Goal: Task Accomplishment & Management: Manage account settings

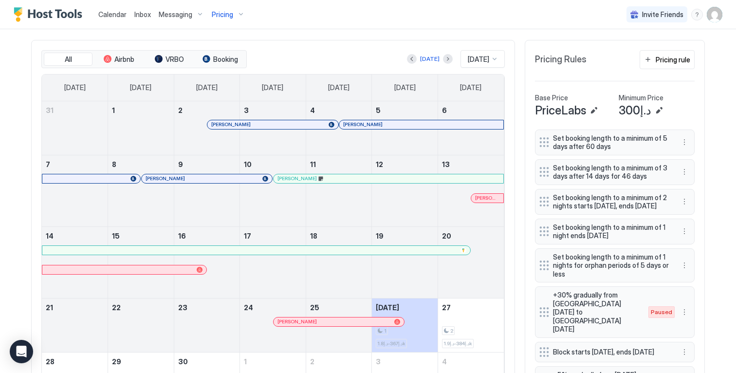
scroll to position [403, 0]
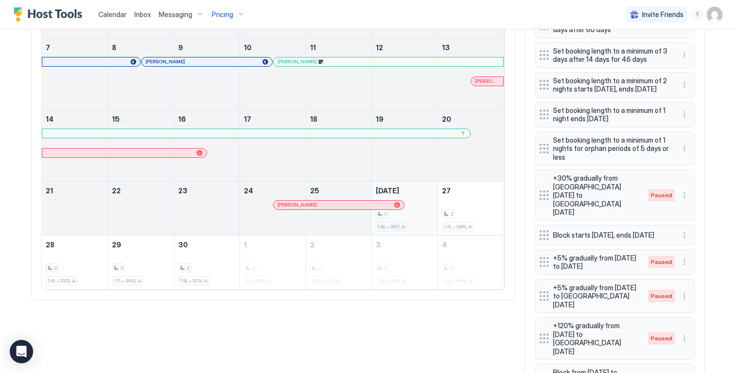
click at [402, 202] on div "1 د.إ367-د.إ1.8k" at bounding box center [405, 208] width 58 height 46
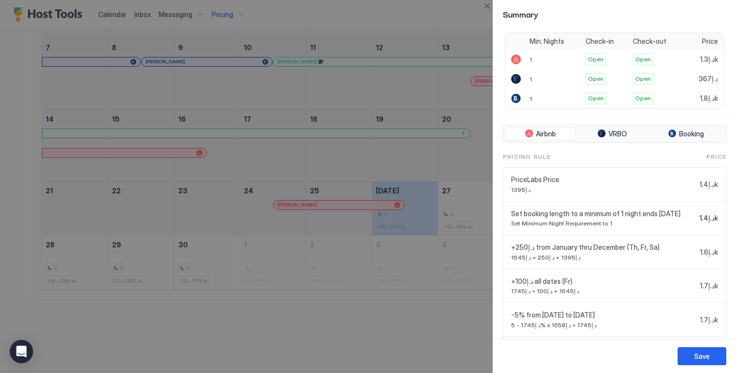
scroll to position [331, 0]
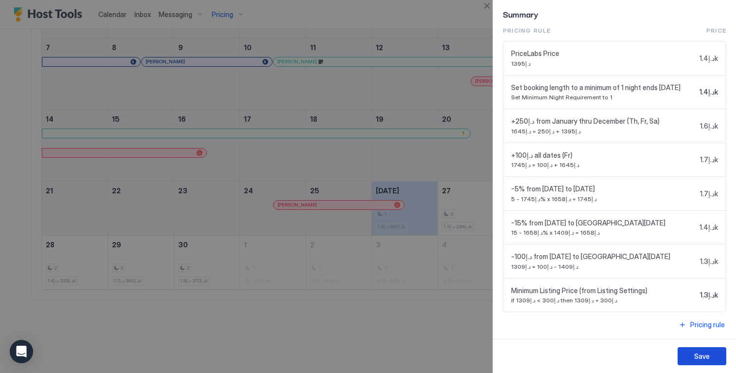
click at [688, 351] on button "Save" at bounding box center [701, 356] width 49 height 18
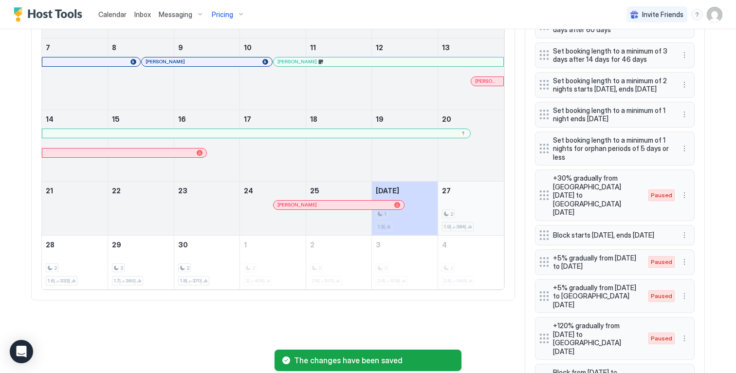
click at [484, 203] on div "2 د.إ384-د.إ1.9k" at bounding box center [471, 208] width 58 height 46
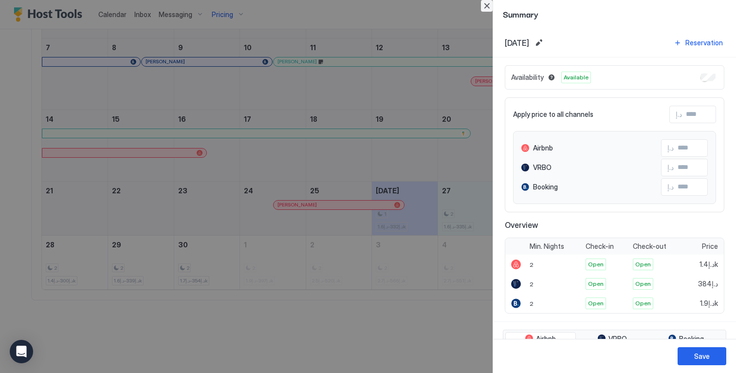
drag, startPoint x: 485, startPoint y: 3, endPoint x: 492, endPoint y: 13, distance: 11.9
click at [485, 3] on button "Close" at bounding box center [487, 6] width 12 height 12
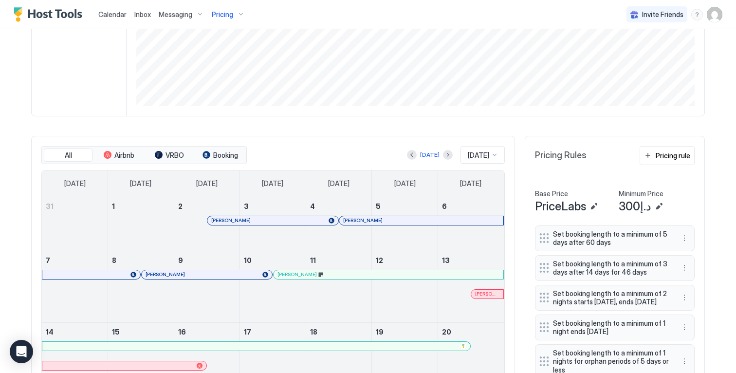
scroll to position [0, 0]
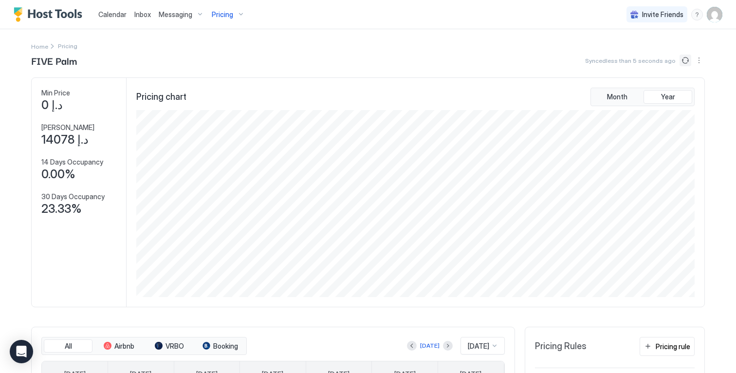
click at [679, 59] on button "Sync prices" at bounding box center [685, 60] width 12 height 12
click at [682, 62] on button "Sync prices" at bounding box center [685, 60] width 12 height 12
click at [681, 61] on button "Sync prices" at bounding box center [685, 60] width 12 height 12
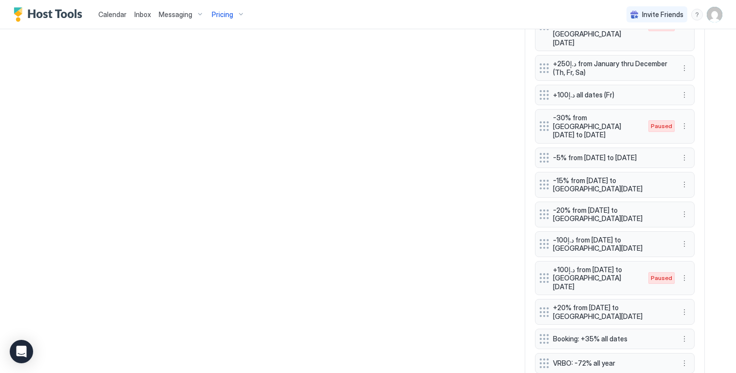
scroll to position [932, 0]
click at [678, 238] on button "More options" at bounding box center [684, 244] width 12 height 12
click at [684, 197] on div "Edit" at bounding box center [689, 199] width 21 height 7
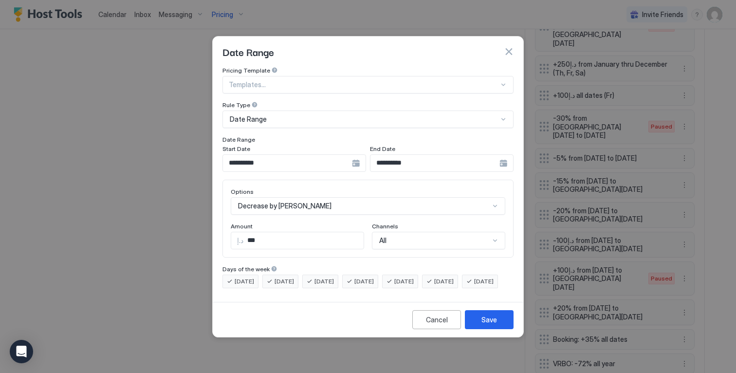
click at [354, 158] on div "**********" at bounding box center [294, 163] width 144 height 18
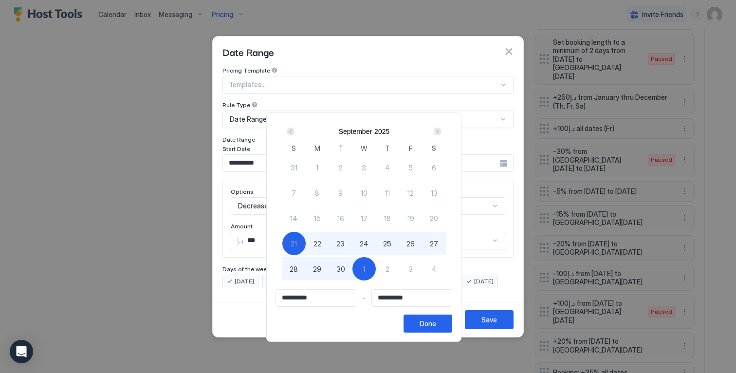
scroll to position [965, 0]
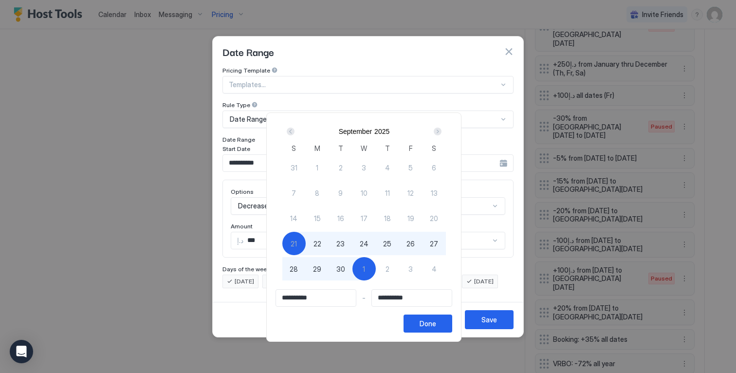
click at [294, 267] on span "28" at bounding box center [293, 269] width 8 height 10
type input "**********"
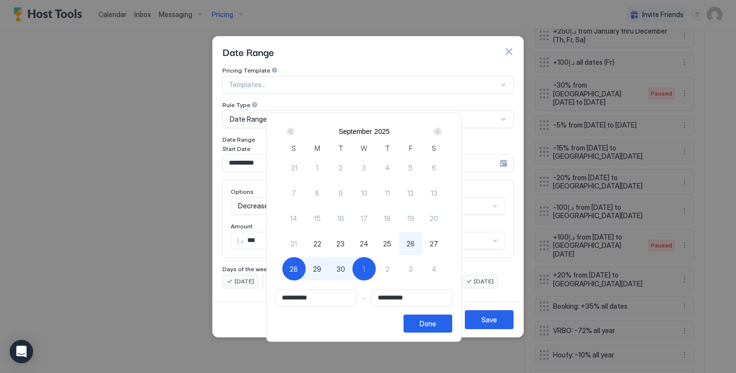
scroll to position [932, 0]
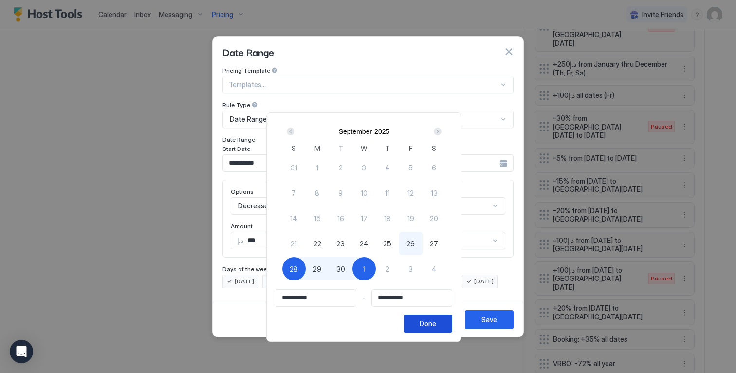
click at [421, 318] on button "Done" at bounding box center [427, 323] width 49 height 18
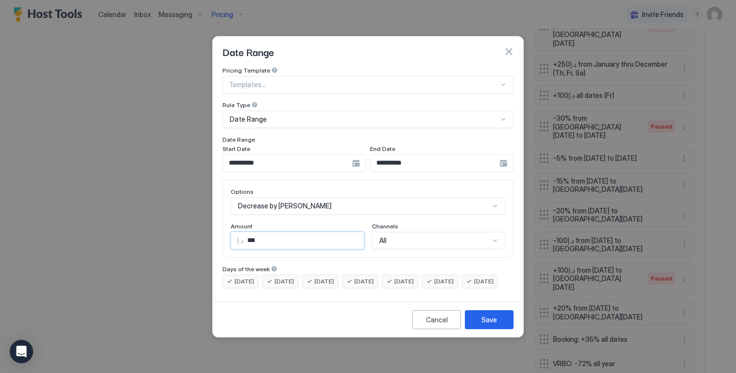
drag, startPoint x: 252, startPoint y: 232, endPoint x: 242, endPoint y: 230, distance: 9.4
click at [244, 232] on input "***" at bounding box center [303, 240] width 120 height 17
type input "***"
click at [484, 323] on div "Save" at bounding box center [489, 319] width 16 height 10
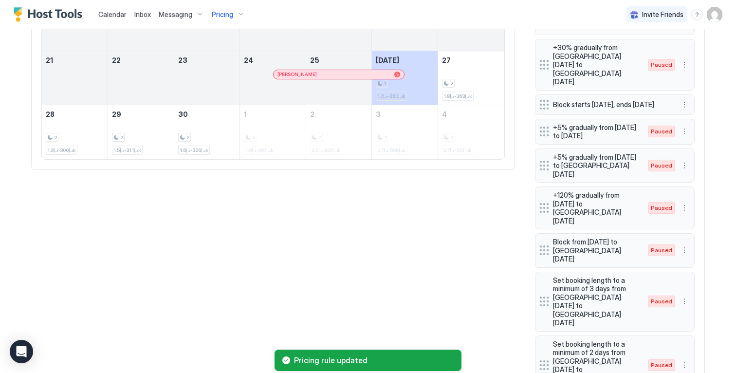
scroll to position [546, 0]
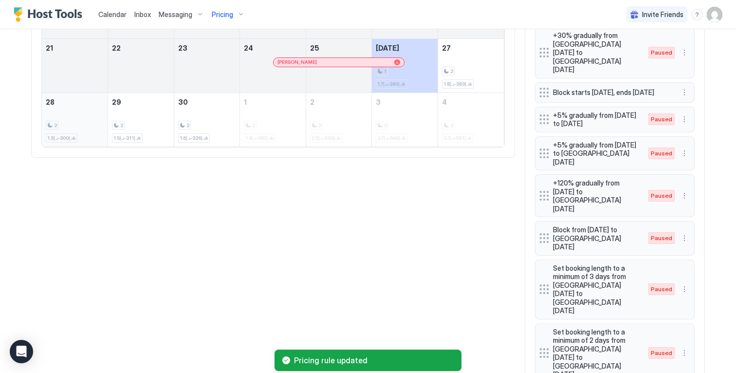
click at [96, 129] on div "2" at bounding box center [75, 125] width 58 height 9
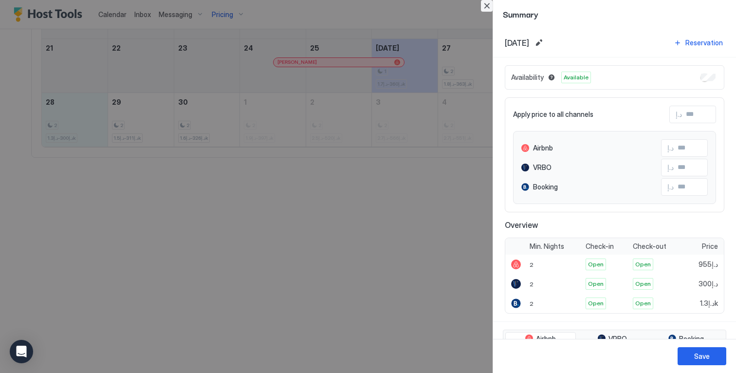
click at [487, 7] on button "Close" at bounding box center [487, 6] width 12 height 12
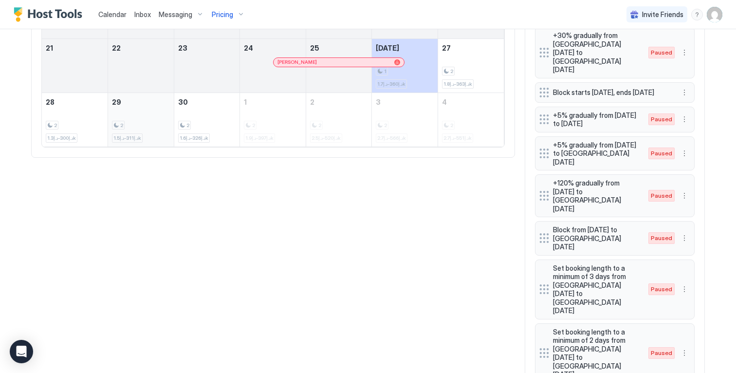
click at [147, 102] on div "2 د.إ311-د.إ1.5k" at bounding box center [141, 120] width 66 height 54
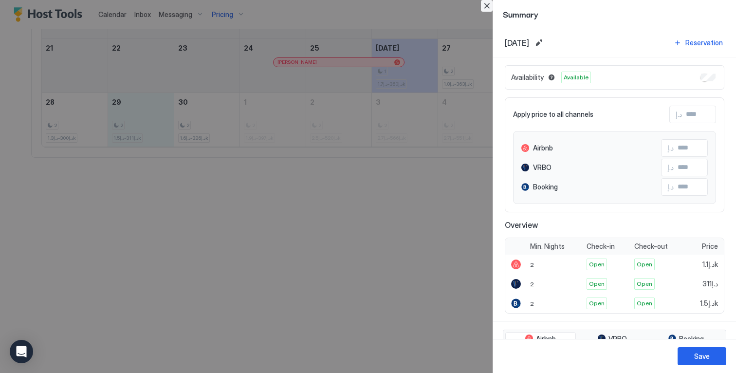
click at [490, 6] on button "Close" at bounding box center [487, 6] width 12 height 12
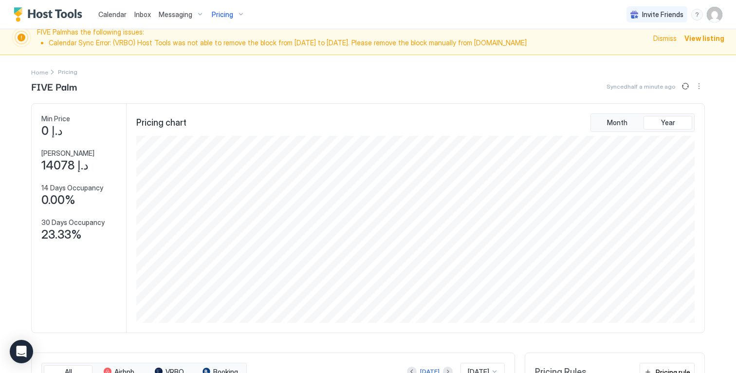
scroll to position [0, 0]
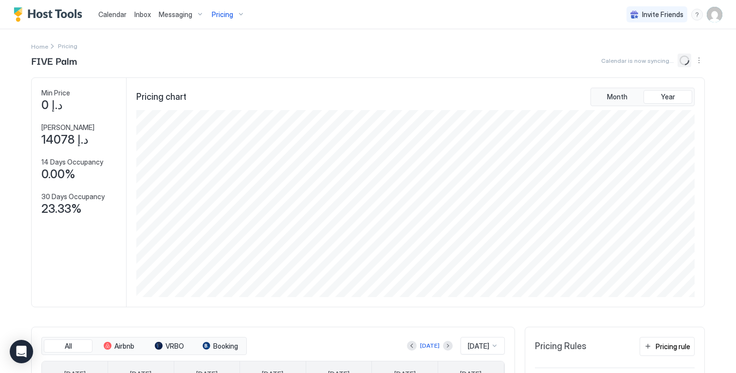
click at [678, 62] on icon "loading" at bounding box center [684, 60] width 13 height 13
click at [710, 17] on img "User profile" at bounding box center [714, 15] width 16 height 16
click at [651, 52] on div "Settings" at bounding box center [653, 54] width 124 height 17
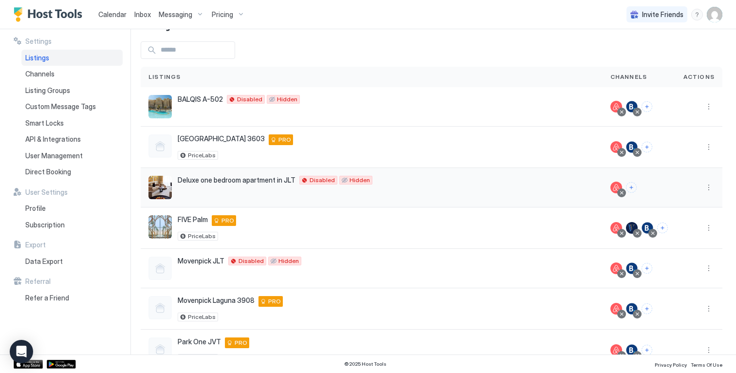
scroll to position [102, 0]
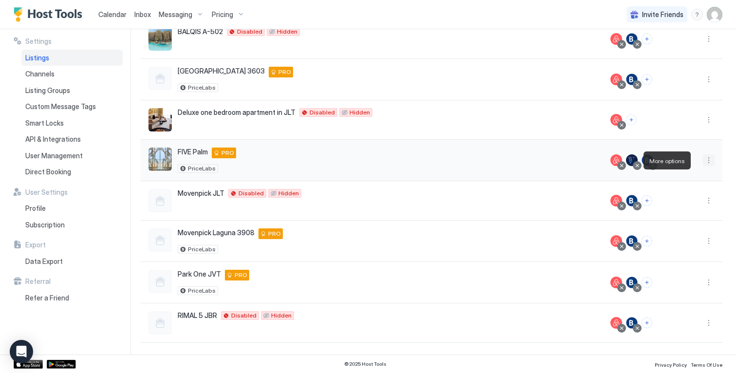
click at [703, 159] on button "More options" at bounding box center [709, 160] width 12 height 12
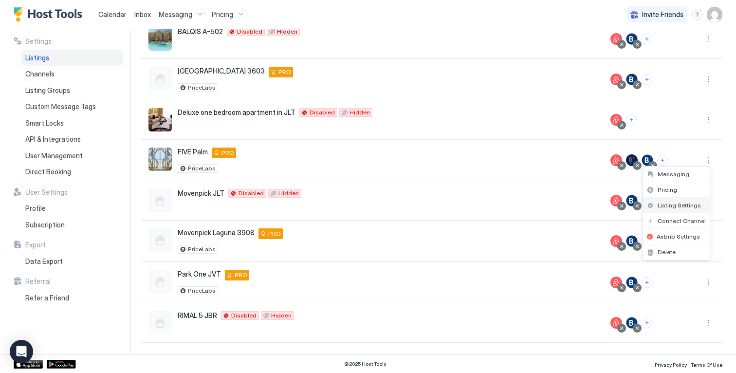
click at [680, 200] on div "Listing Settings" at bounding box center [676, 206] width 67 height 16
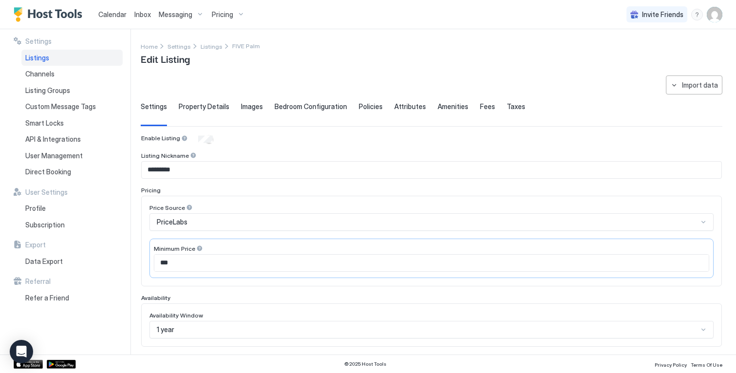
click at [230, 14] on span "Pricing" at bounding box center [222, 14] width 21 height 9
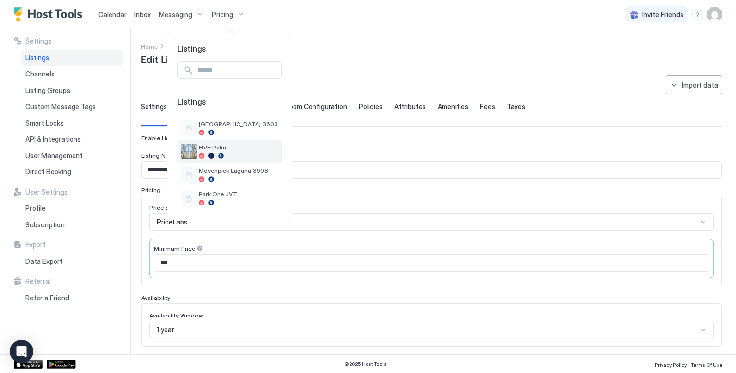
click at [236, 147] on span "FIVE Palm" at bounding box center [238, 147] width 79 height 7
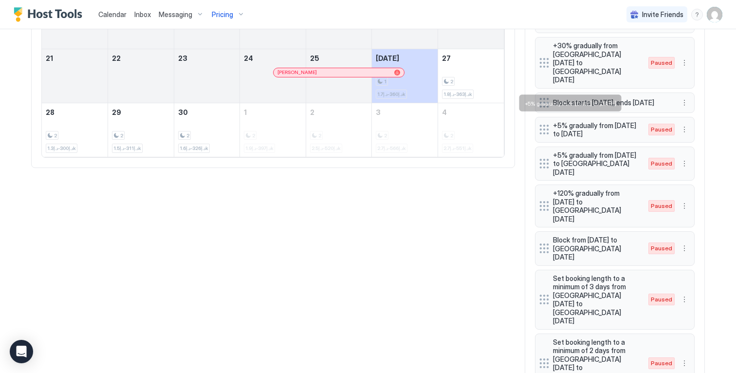
scroll to position [448, 0]
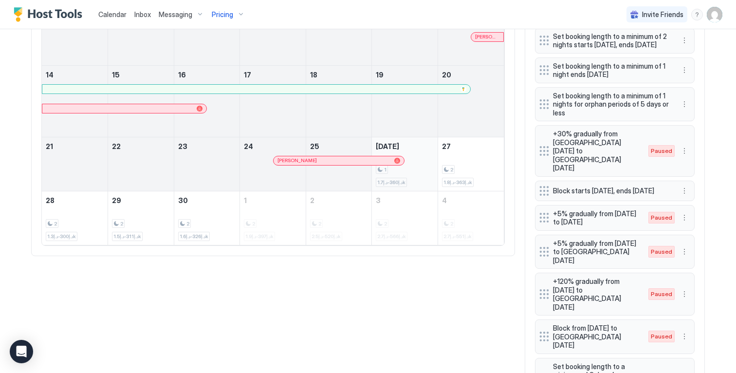
click at [418, 149] on div "1 د.إ360-د.إ1.7k" at bounding box center [405, 164] width 58 height 46
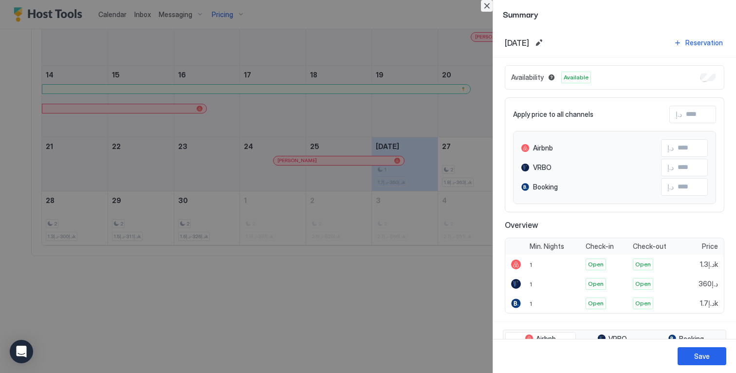
click at [486, 7] on button "Close" at bounding box center [487, 6] width 12 height 12
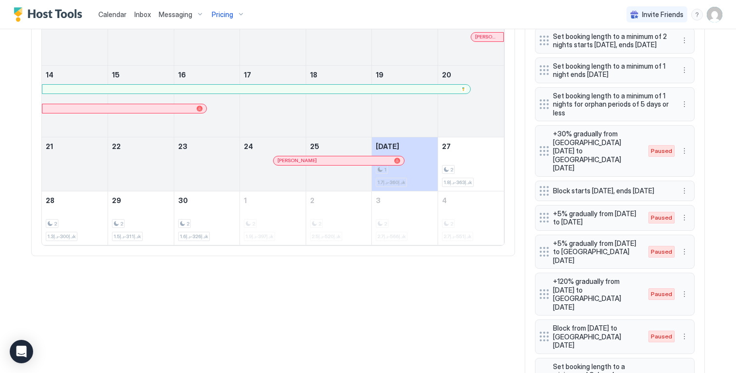
click at [470, 144] on td "27 2 د.إ363-د.إ1.8k" at bounding box center [470, 164] width 66 height 54
click at [469, 157] on div "2 د.إ363-د.إ1.8k" at bounding box center [471, 164] width 58 height 46
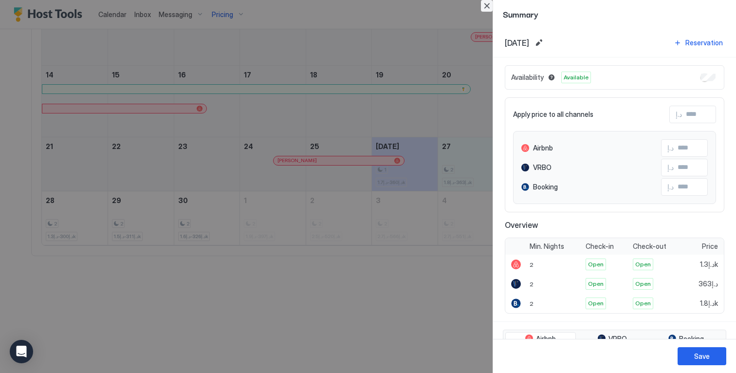
click at [487, 6] on button "Close" at bounding box center [487, 6] width 12 height 12
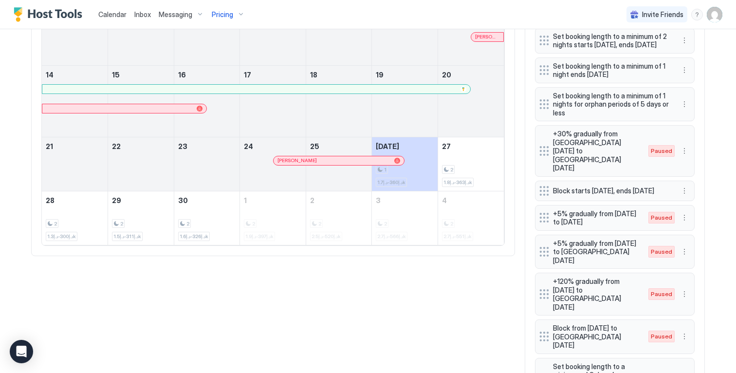
scroll to position [0, 0]
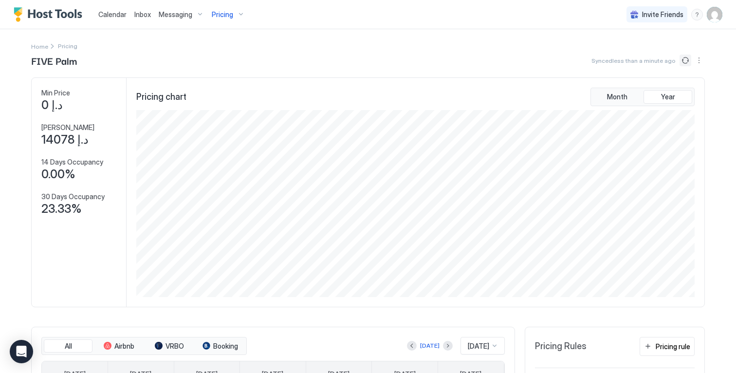
click at [679, 63] on button "Sync prices" at bounding box center [685, 60] width 12 height 12
click at [682, 62] on button "Sync prices" at bounding box center [685, 60] width 12 height 12
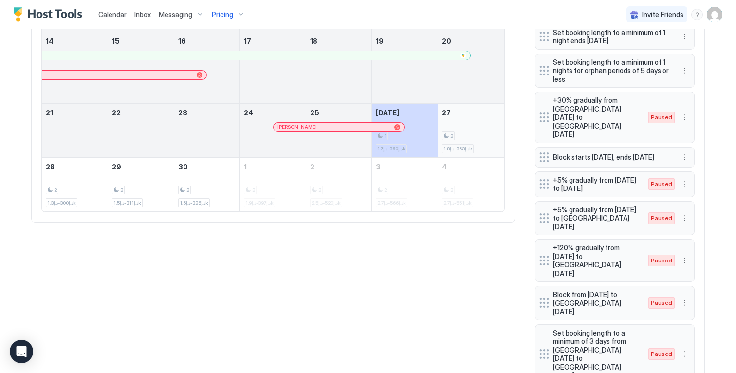
scroll to position [542, 0]
